Goal: Information Seeking & Learning: Learn about a topic

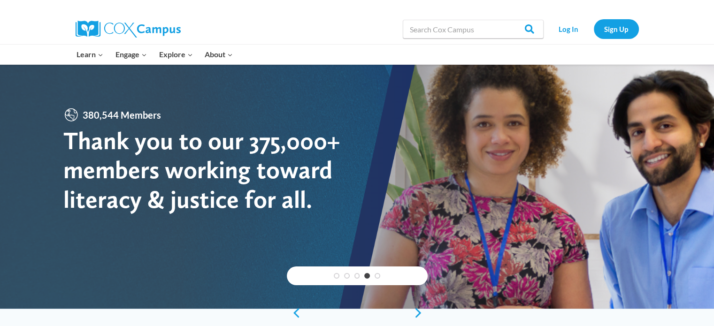
drag, startPoint x: 565, startPoint y: 7, endPoint x: 412, endPoint y: 140, distance: 203.3
click at [412, 140] on div at bounding box center [357, 186] width 714 height 245
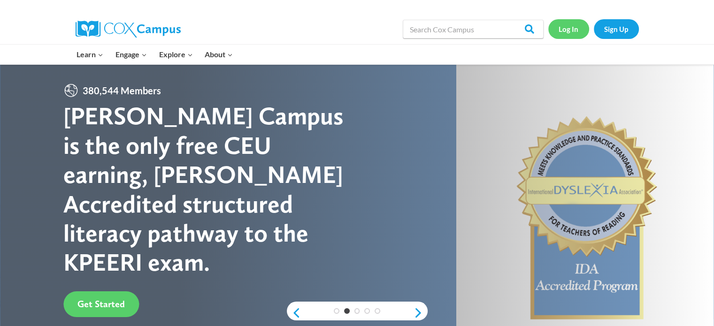
drag, startPoint x: 269, startPoint y: 1, endPoint x: 571, endPoint y: 27, distance: 303.4
click at [571, 27] on link "Log In" at bounding box center [568, 28] width 41 height 19
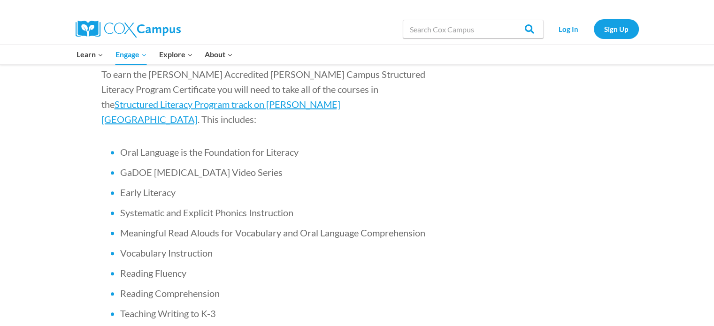
scroll to position [643, 0]
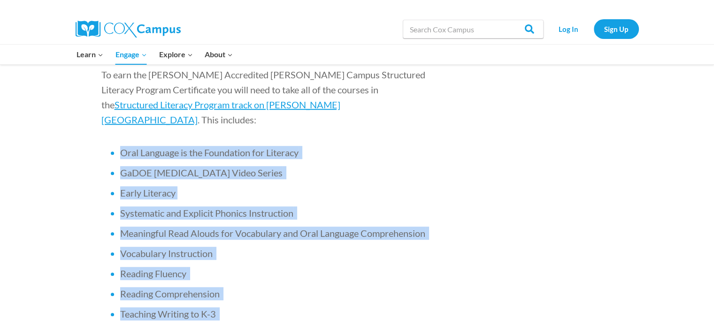
drag, startPoint x: 96, startPoint y: 85, endPoint x: 270, endPoint y: 292, distance: 270.5
copy ul "Oral Language is the Foundation for Literacy GaDOE Dyslexia Video Series Early …"
